Goal: Information Seeking & Learning: Check status

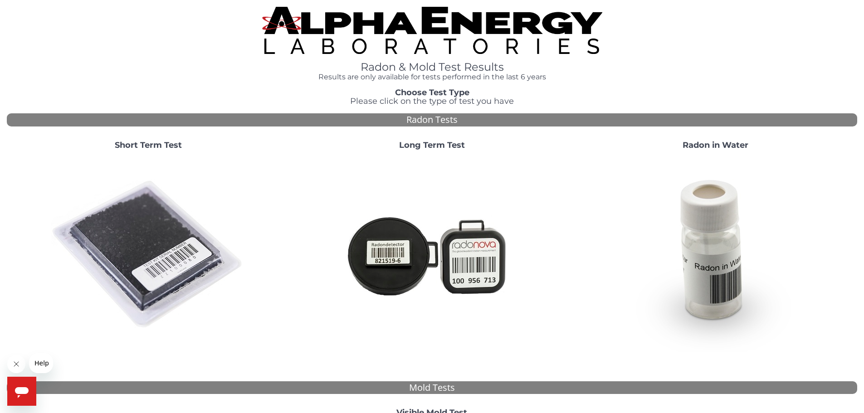
click at [465, 36] on img at bounding box center [432, 30] width 340 height 47
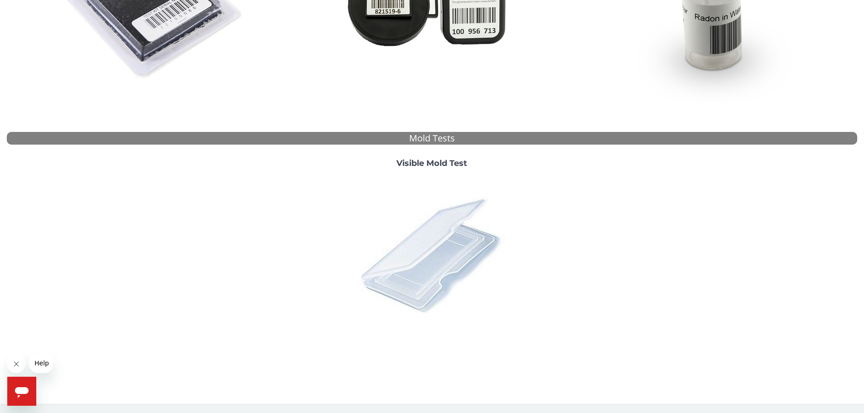
click at [450, 270] on img at bounding box center [432, 255] width 159 height 159
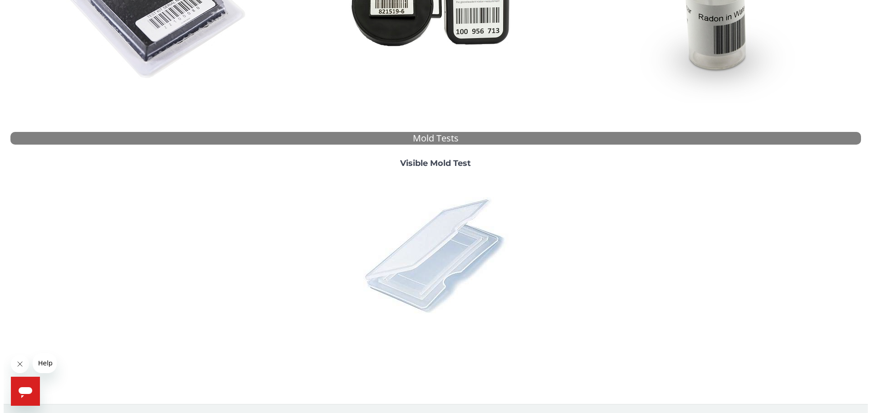
scroll to position [0, 0]
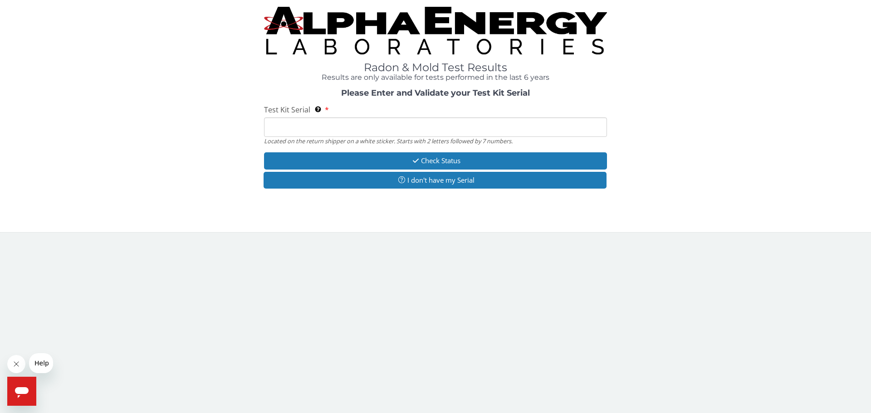
click at [387, 130] on input "Test Kit Serial Located on the return shipper on a white sticker. Starts with 2…" at bounding box center [435, 128] width 343 height 20
paste input ": ML197381"
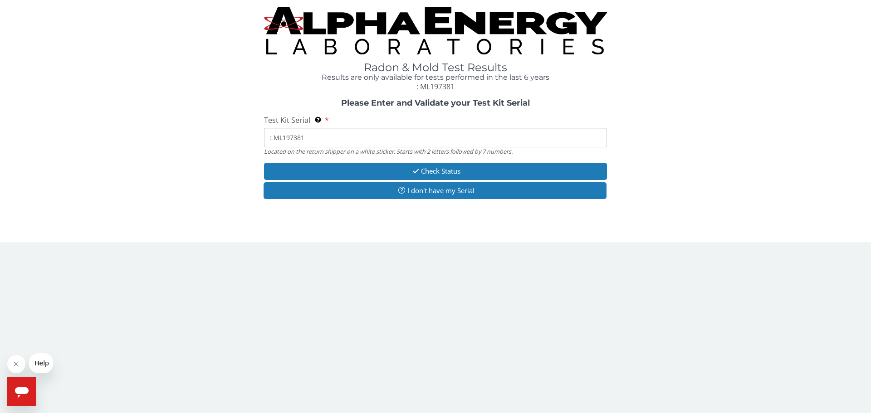
drag, startPoint x: 273, startPoint y: 137, endPoint x: 260, endPoint y: 137, distance: 12.7
click at [260, 137] on div "Please Enter and Validate your Test Kit Serial Test Kit Serial Located on the r…" at bounding box center [436, 150] width 858 height 103
click at [273, 138] on input ": ML197381" at bounding box center [435, 138] width 343 height 20
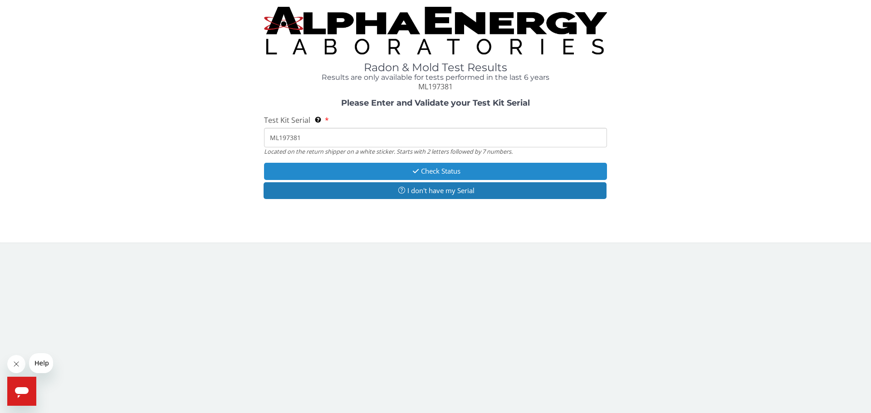
type input "ML197381"
click at [437, 173] on button "Check Status" at bounding box center [435, 171] width 343 height 17
